Goal: Transaction & Acquisition: Obtain resource

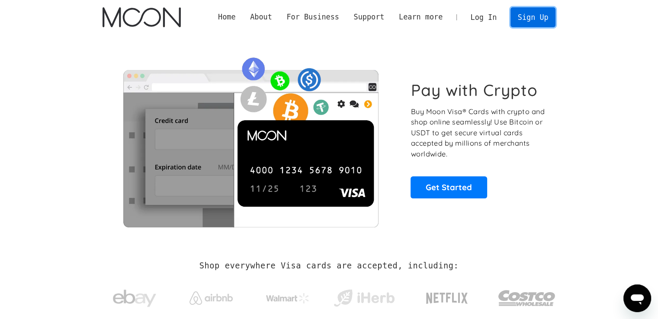
click at [540, 18] on link "Sign Up" at bounding box center [533, 16] width 45 height 19
click at [486, 16] on link "Log In" at bounding box center [483, 17] width 41 height 19
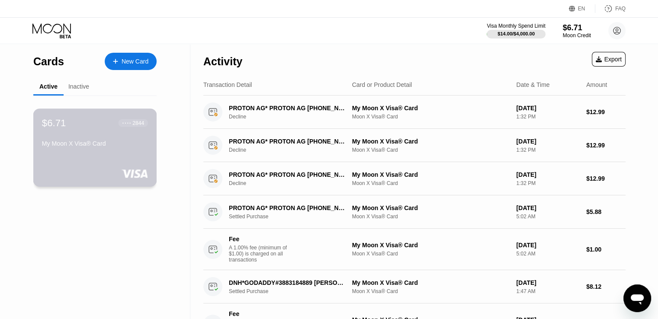
click at [132, 146] on div "My Moon X Visa® Card" at bounding box center [95, 143] width 106 height 7
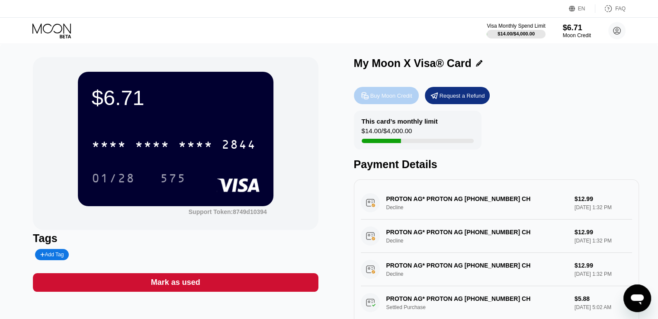
click at [403, 100] on div "Buy Moon Credit" at bounding box center [391, 95] width 42 height 7
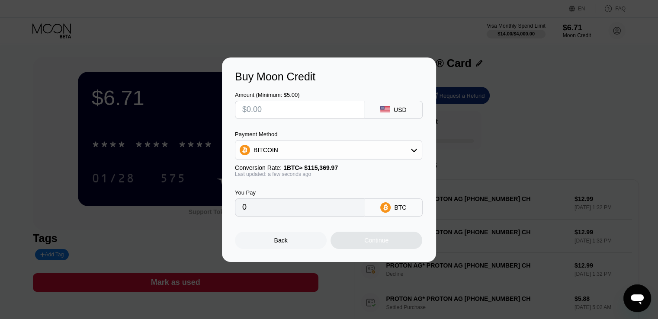
click at [282, 111] on input "text" at bounding box center [299, 109] width 115 height 17
click at [321, 155] on div "BITCOIN" at bounding box center [328, 149] width 186 height 17
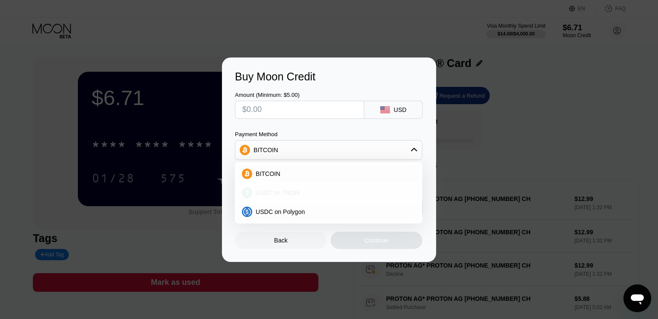
click at [280, 190] on span "USDT on TRON" at bounding box center [278, 193] width 44 height 7
type input "0.00"
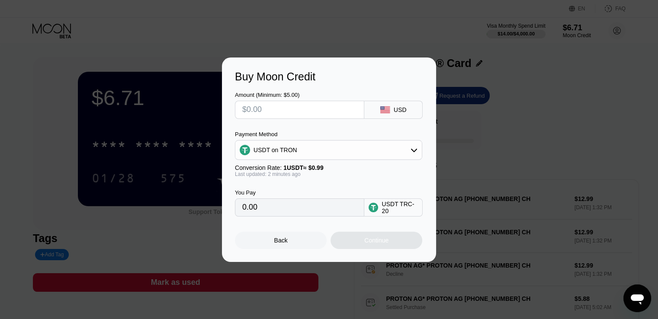
click at [264, 112] on input "text" at bounding box center [299, 109] width 115 height 17
type input "$5"
type input "5.05"
type input "$55"
type input "55.56"
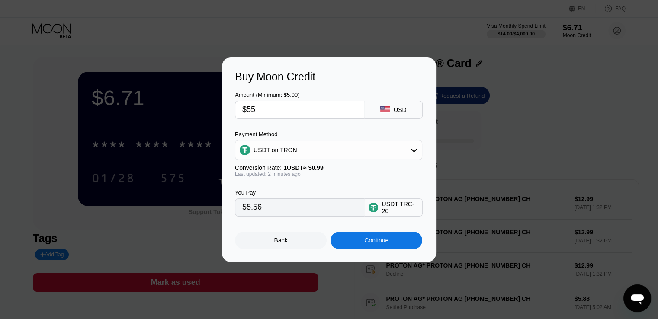
type input "$550"
type input "555.56"
click at [350, 241] on div "Continue" at bounding box center [377, 240] width 92 height 17
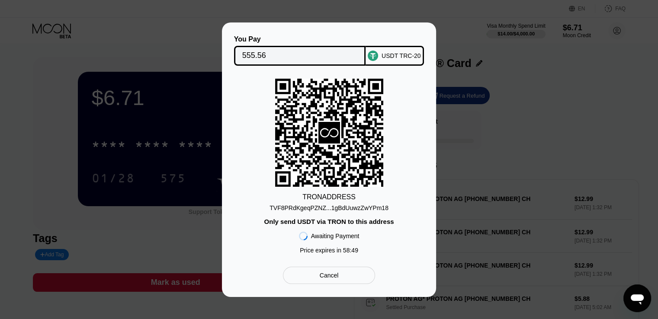
click at [306, 207] on div "TVF8PRdKgeqPZNZ...1gBdUuwzZwYPm18" at bounding box center [329, 208] width 119 height 7
click at [386, 211] on div "TRON ADDRESS TVF8PRdKgeqPZNZ...1gBdUuwzZwYPm18 Only send USDT via TRON to this …" at bounding box center [329, 169] width 188 height 180
click at [365, 208] on div "TVF8PRdKgeqPZNZ...1gBdUuwzZwYPm18" at bounding box center [329, 208] width 119 height 7
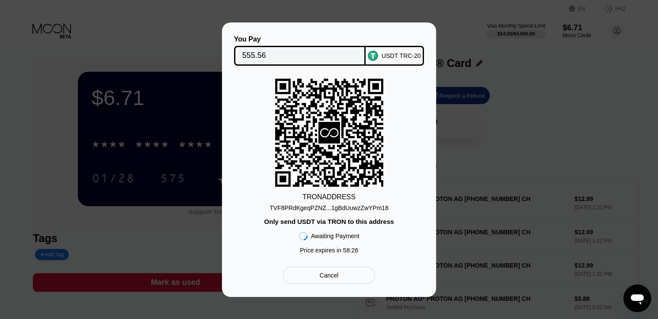
click at [335, 196] on div "TRON ADDRESS" at bounding box center [328, 197] width 53 height 8
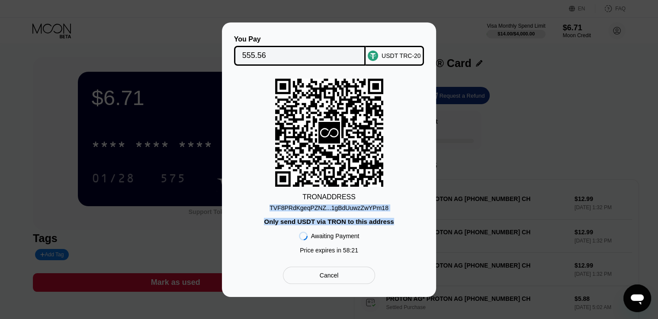
drag, startPoint x: 272, startPoint y: 208, endPoint x: 421, endPoint y: 207, distance: 148.4
click at [421, 207] on div "TRON ADDRESS TVF8PRdKgeqPZNZ...1gBdUuwzZwYPm18 Only send USDT via TRON to this …" at bounding box center [329, 169] width 188 height 180
click at [396, 213] on div "TRON ADDRESS TVF8PRdKgeqPZNZ...1gBdUuwzZwYPm18 Only send USDT via TRON to this …" at bounding box center [329, 169] width 188 height 180
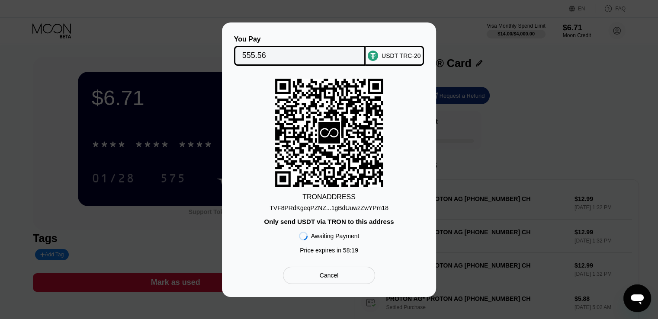
click at [369, 206] on div "TVF8PRdKgeqPZNZ...1gBdUuwzZwYPm18" at bounding box center [329, 208] width 119 height 7
click at [329, 280] on div "Cancel" at bounding box center [329, 276] width 19 height 8
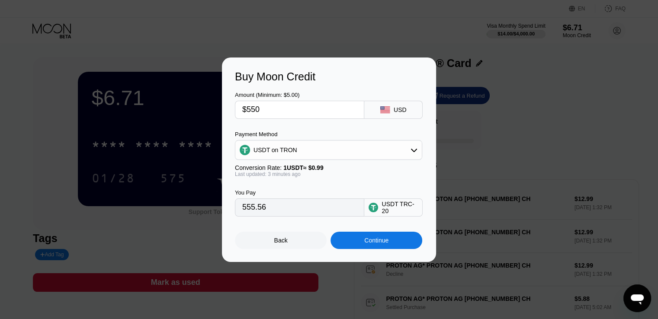
click at [351, 157] on div "USDT on TRON" at bounding box center [328, 149] width 186 height 17
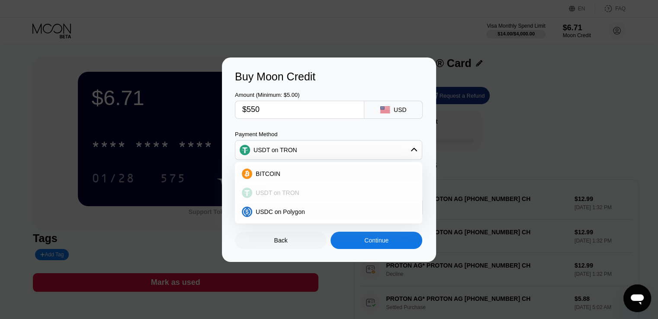
click at [294, 192] on span "USDT on TRON" at bounding box center [278, 193] width 44 height 7
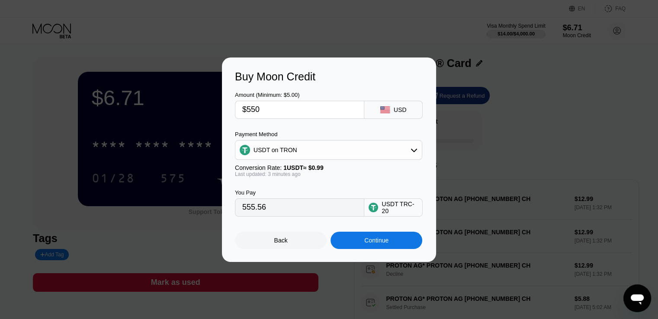
click at [389, 244] on div "Continue" at bounding box center [377, 240] width 92 height 17
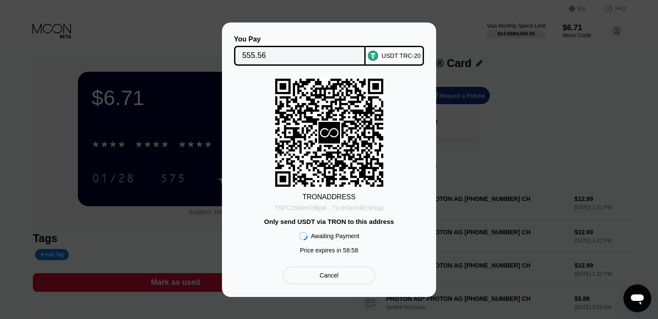
click at [289, 208] on div "TSPC26k6mF8kjsK...TLnK9eXrRzSHqip" at bounding box center [328, 208] width 109 height 7
click at [397, 56] on div "USDT TRC-20" at bounding box center [401, 55] width 39 height 7
click at [339, 276] on div "Cancel" at bounding box center [329, 275] width 92 height 17
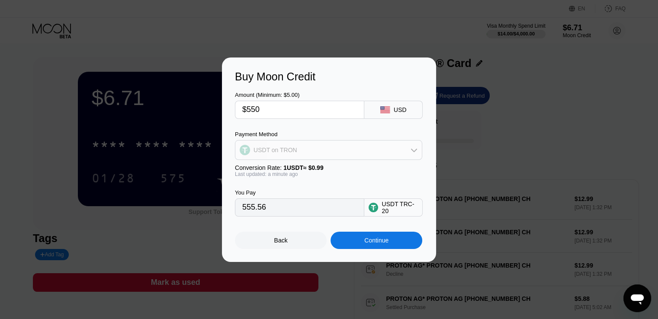
click at [305, 151] on div "USDT on TRON" at bounding box center [328, 149] width 186 height 17
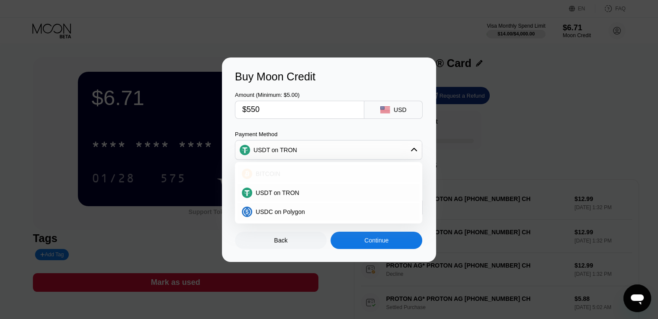
click at [281, 176] on div "BITCOIN" at bounding box center [333, 173] width 163 height 7
type input "0.00476694"
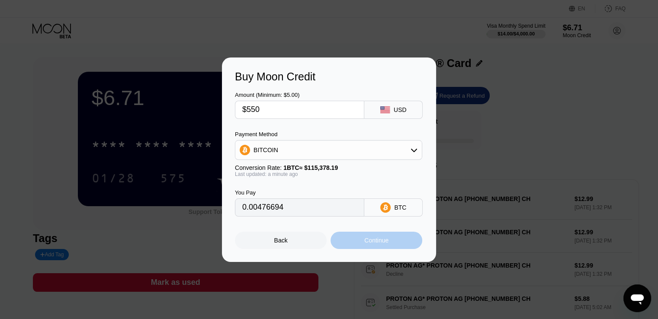
click at [364, 240] on div "Continue" at bounding box center [376, 240] width 24 height 7
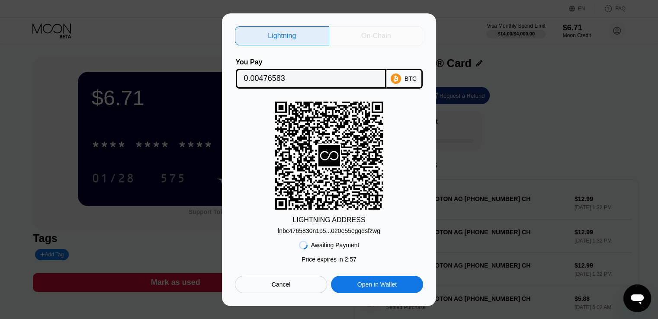
click at [369, 39] on div "On-Chain" at bounding box center [376, 35] width 94 height 19
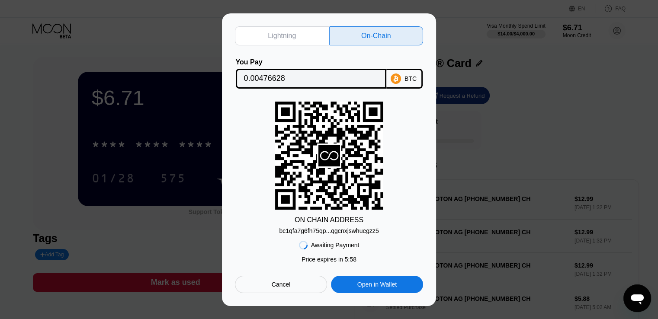
click at [344, 231] on div "bc1qfa7g6fh75qp...qgcnxjswhuegzz5" at bounding box center [329, 231] width 100 height 7
click at [312, 77] on input "0.00476628" at bounding box center [311, 78] width 134 height 17
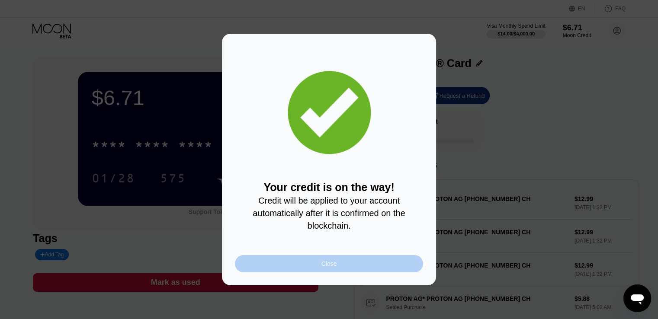
click at [340, 271] on div "Close" at bounding box center [329, 263] width 188 height 17
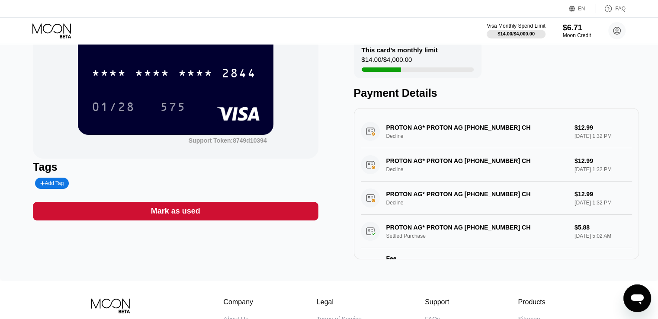
scroll to position [40, 0]
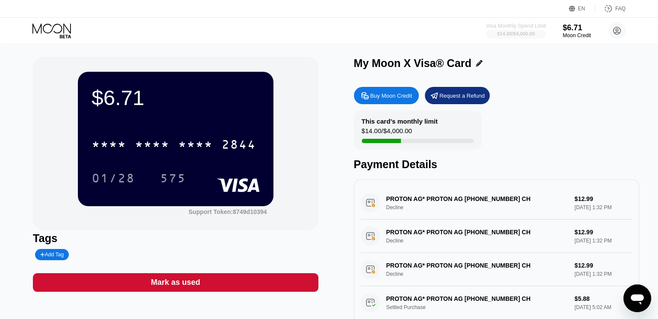
click at [528, 31] on div "$14.00 / $4,000.00" at bounding box center [516, 33] width 38 height 5
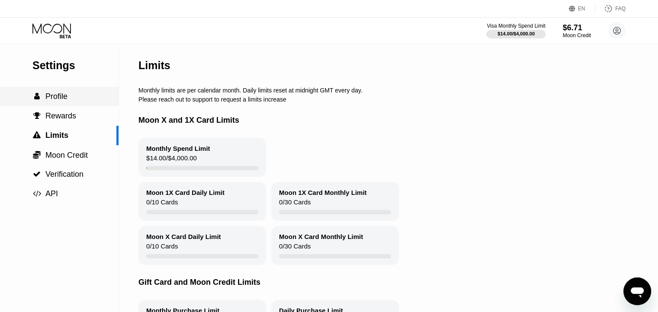
click at [65, 96] on span "Profile" at bounding box center [56, 96] width 22 height 9
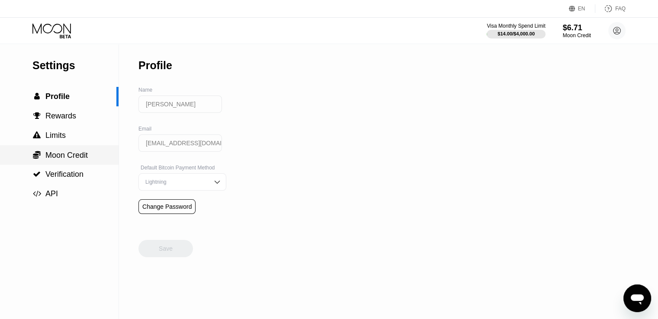
click at [90, 156] on div " Moon Credit" at bounding box center [59, 156] width 119 height 10
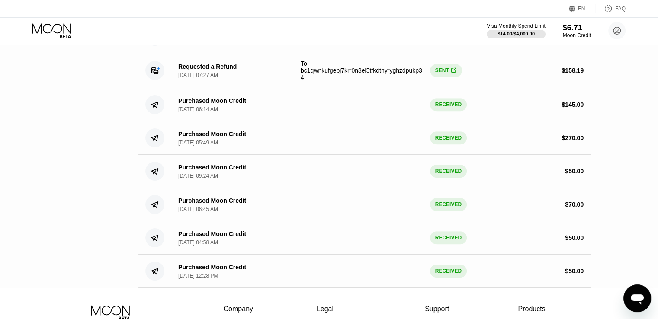
scroll to position [489, 0]
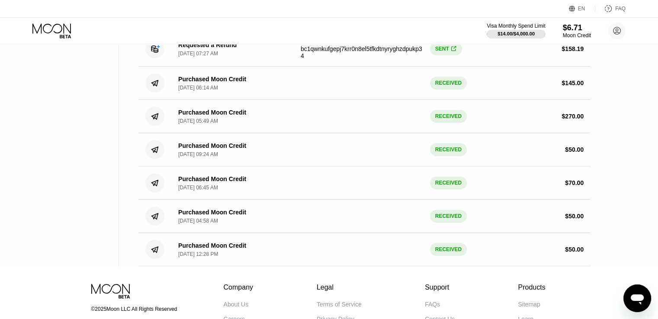
click at [516, 233] on div "Purchased Moon Credit [DATE] 04:58 AM RECEIVED $ 50.00" at bounding box center [364, 216] width 452 height 33
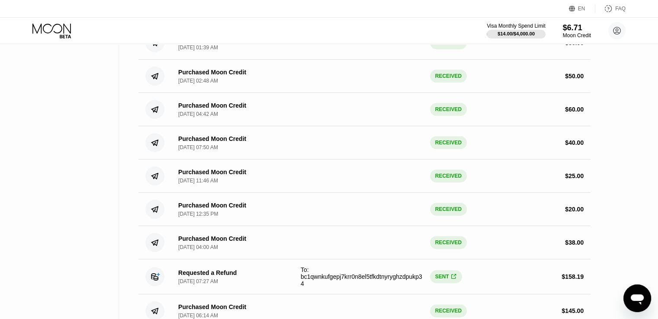
scroll to position [0, 0]
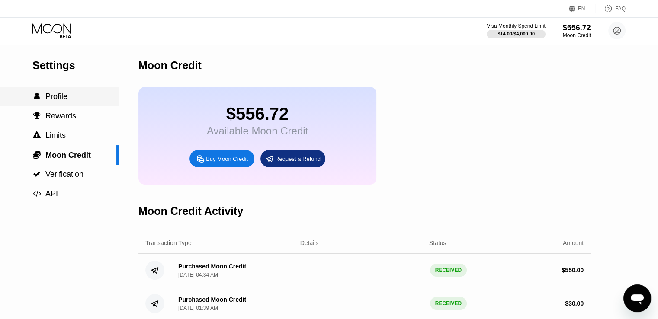
click at [80, 104] on div " Profile" at bounding box center [59, 96] width 119 height 19
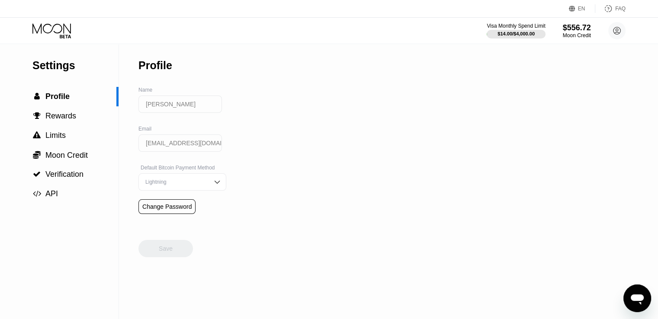
click at [69, 29] on icon at bounding box center [52, 30] width 40 height 15
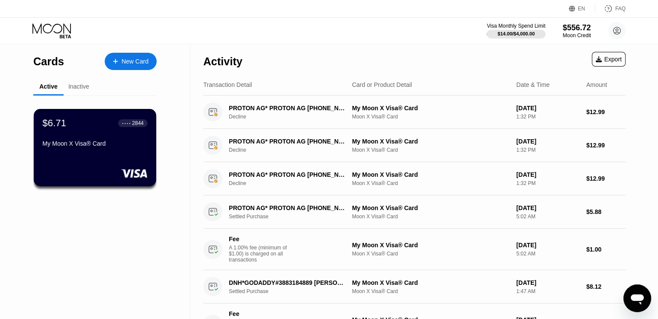
click at [129, 147] on div "My Moon X Visa® Card" at bounding box center [94, 143] width 105 height 7
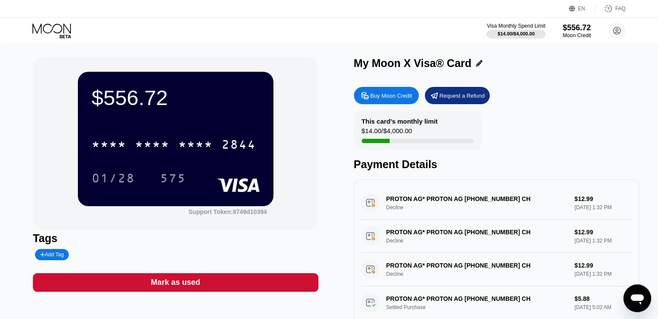
click at [164, 157] on div "* * * * * * * * * * * * 2844" at bounding box center [176, 141] width 168 height 29
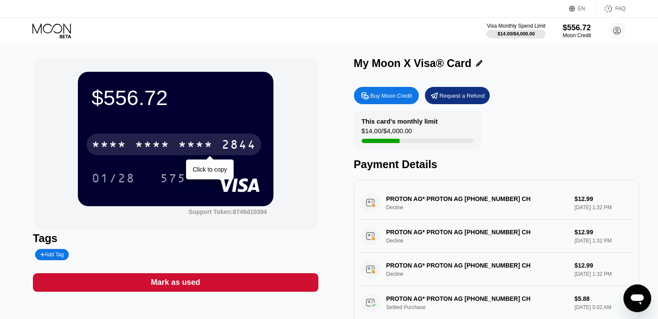
click at [173, 147] on div "* * * * * * * * * * * * 2844" at bounding box center [174, 145] width 175 height 22
